Goal: Information Seeking & Learning: Learn about a topic

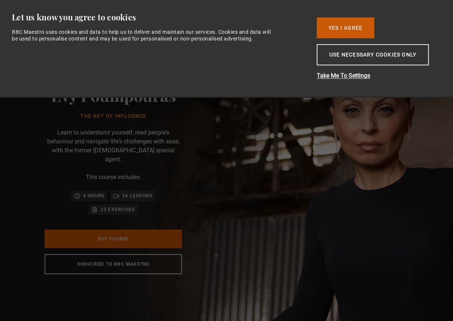
click at [353, 30] on button "Yes I Agree" at bounding box center [346, 27] width 58 height 21
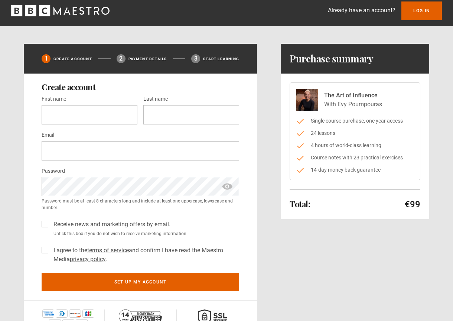
scroll to position [4, 0]
click at [57, 9] on icon "BBC Maestro" at bounding box center [60, 10] width 98 height 11
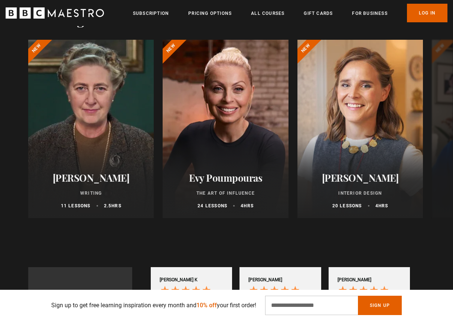
scroll to position [0, 356]
click at [222, 173] on h2 "Evy Poumpouras" at bounding box center [226, 178] width 108 height 12
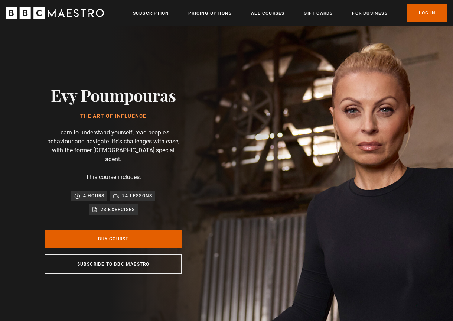
scroll to position [0, 534]
